Goal: Task Accomplishment & Management: Manage account settings

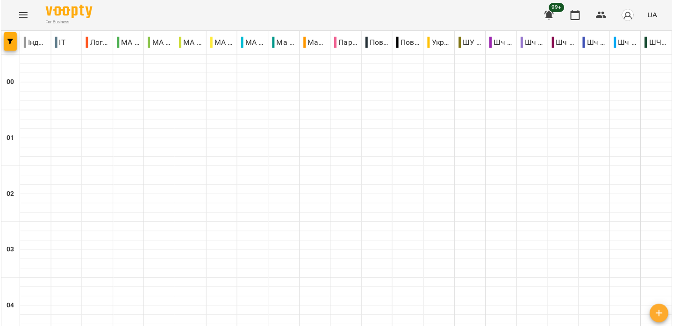
scroll to position [999, 0]
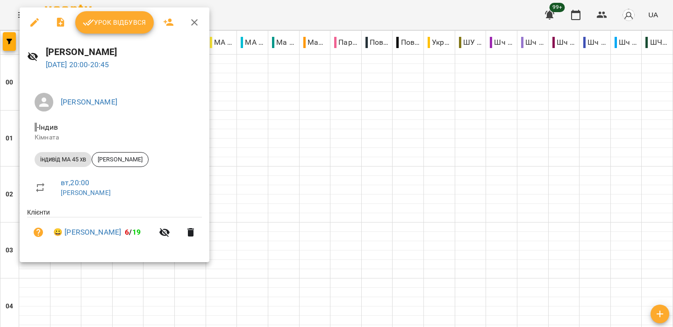
click at [343, 18] on div at bounding box center [336, 163] width 673 height 327
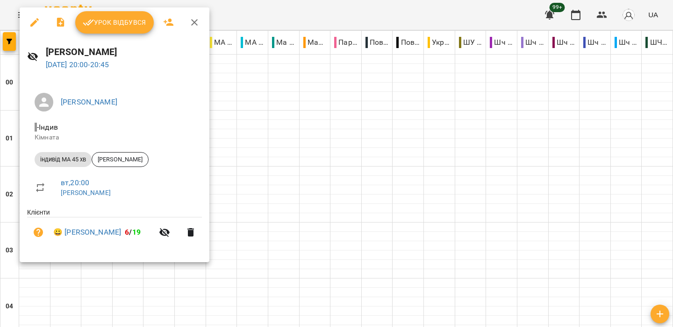
click at [133, 27] on span "Урок відбувся" at bounding box center [115, 22] width 64 height 11
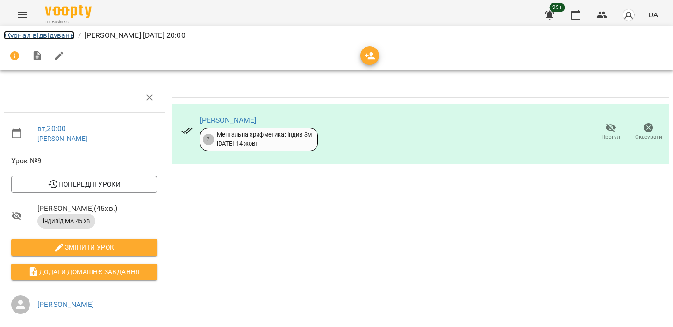
click at [44, 34] on link "Журнал відвідувань" at bounding box center [39, 35] width 71 height 9
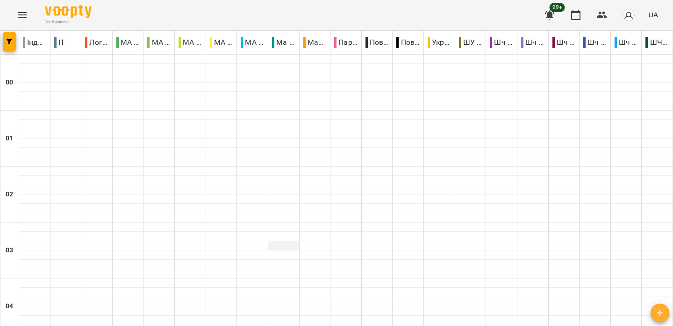
scroll to position [981, 0]
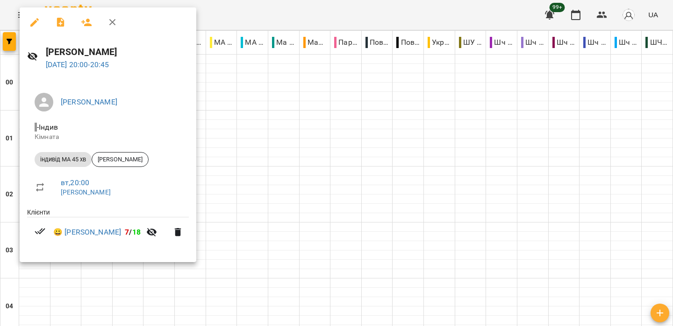
click at [401, 12] on div at bounding box center [336, 163] width 673 height 326
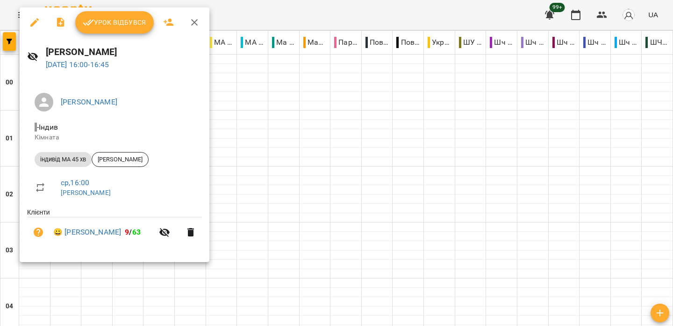
click at [264, 16] on div at bounding box center [336, 163] width 673 height 326
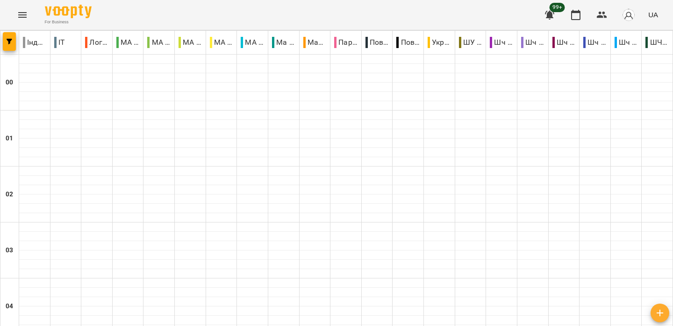
scroll to position [941, 0]
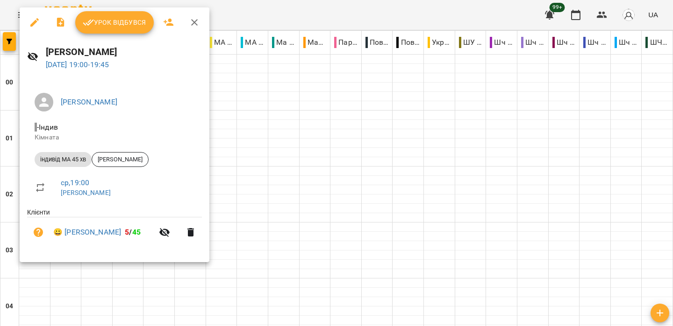
drag, startPoint x: 387, startPoint y: 11, endPoint x: 372, endPoint y: 23, distance: 19.6
click at [387, 11] on div at bounding box center [336, 163] width 673 height 326
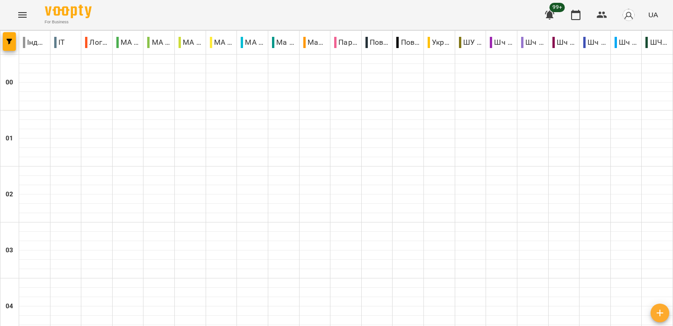
scroll to position [988, 0]
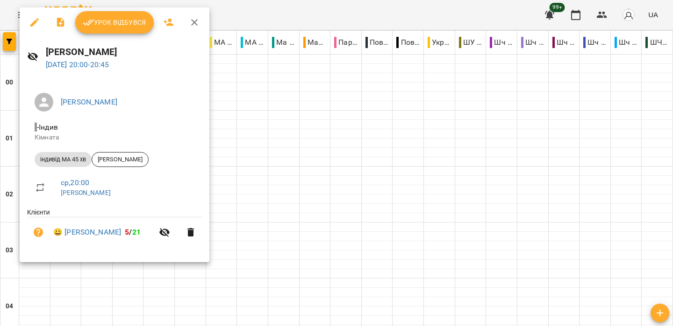
click at [333, 11] on div at bounding box center [336, 163] width 673 height 326
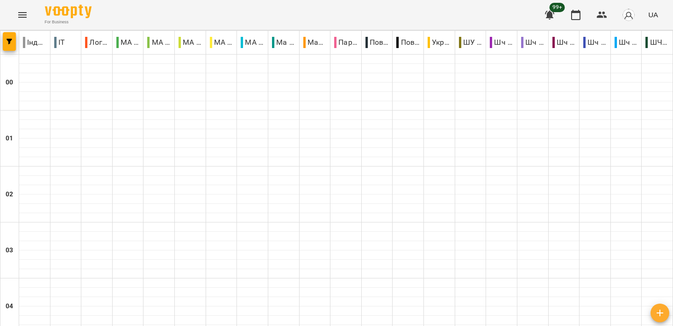
scroll to position [846, 0]
